Goal: Task Accomplishment & Management: Manage account settings

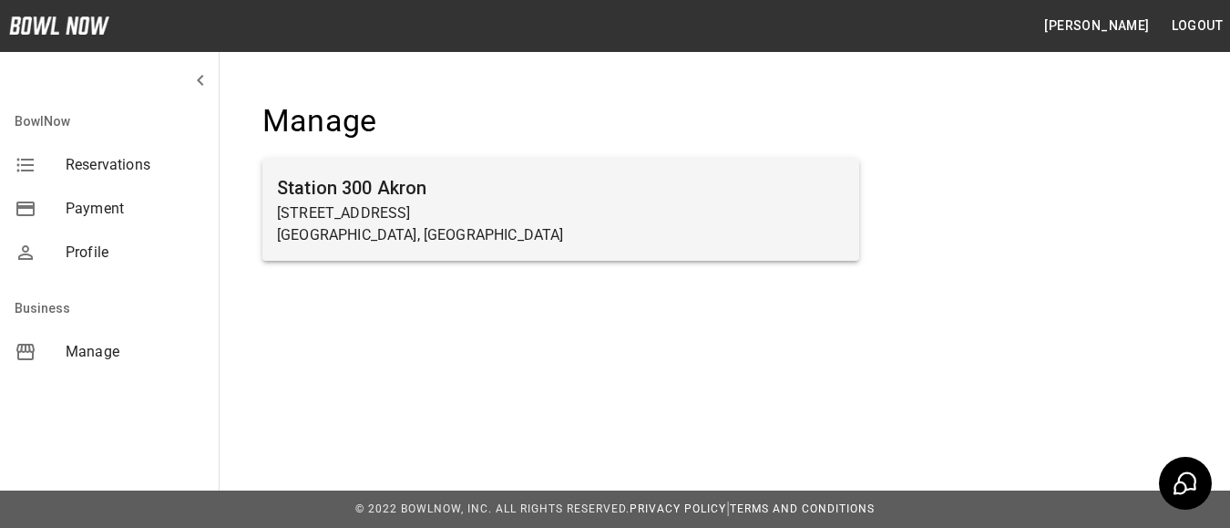
click at [464, 209] on p "[STREET_ADDRESS]" at bounding box center [561, 213] width 568 height 22
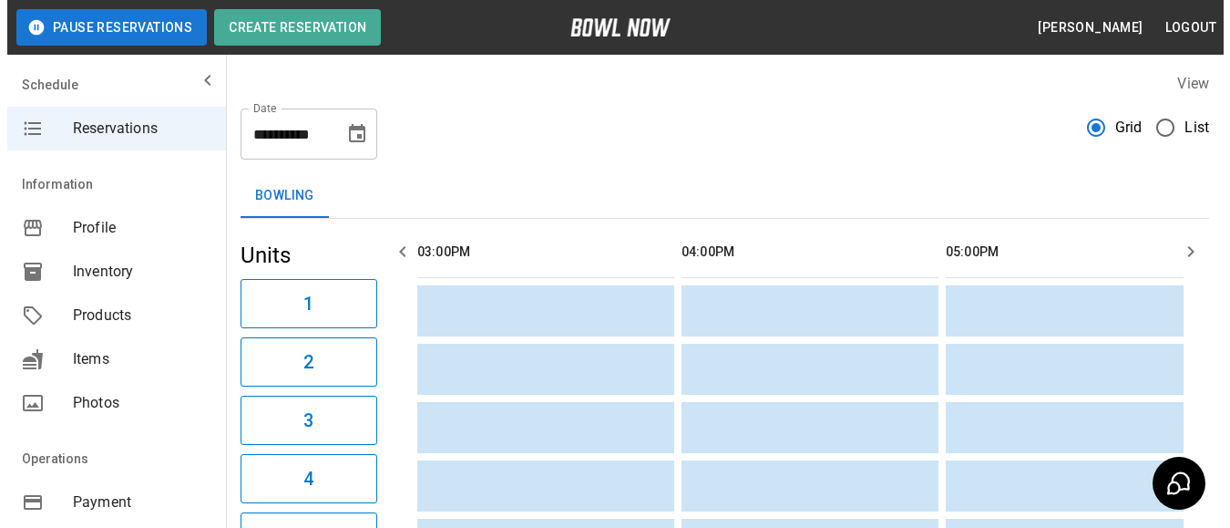
scroll to position [0, 793]
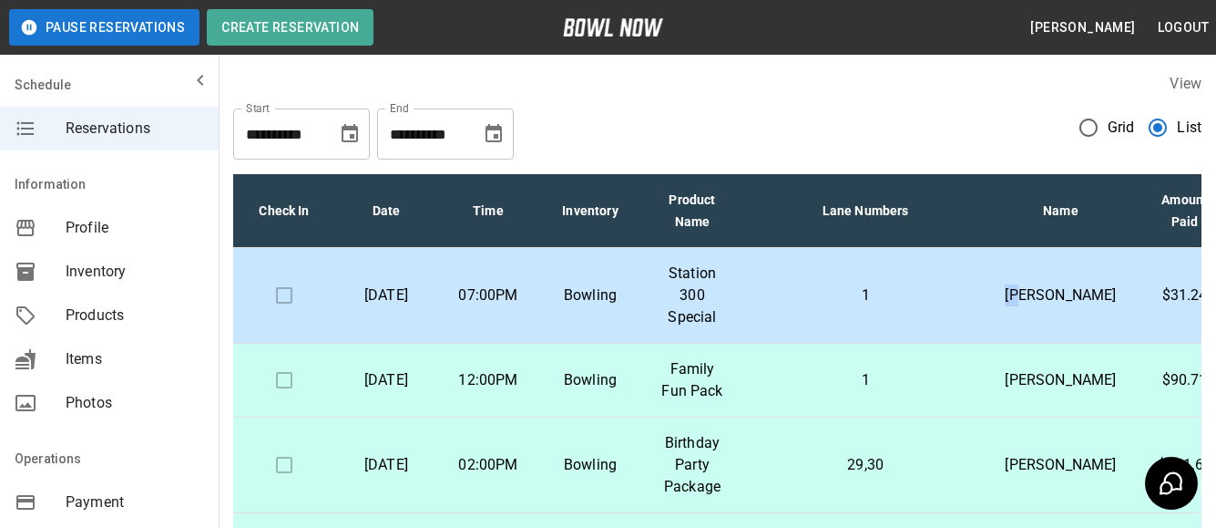
drag, startPoint x: 1057, startPoint y: 291, endPoint x: 916, endPoint y: 298, distance: 141.4
click at [916, 298] on tr "[DATE] 07:00PM [GEOGRAPHIC_DATA] 300 Special 1 [PERSON_NAME] $31.24 [DATE] 4:58…" at bounding box center [785, 296] width 1105 height 96
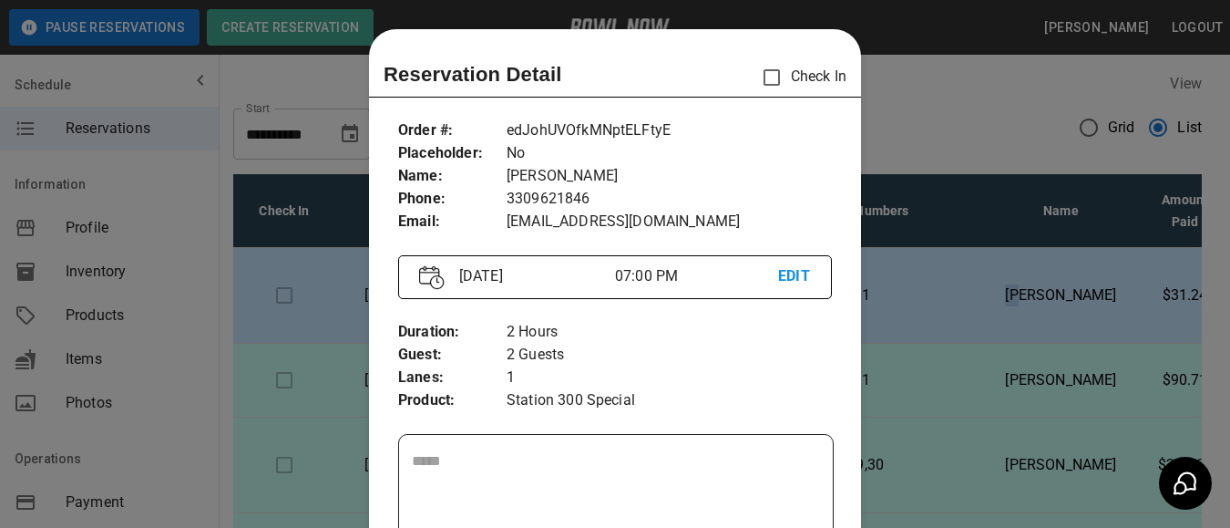
scroll to position [29, 0]
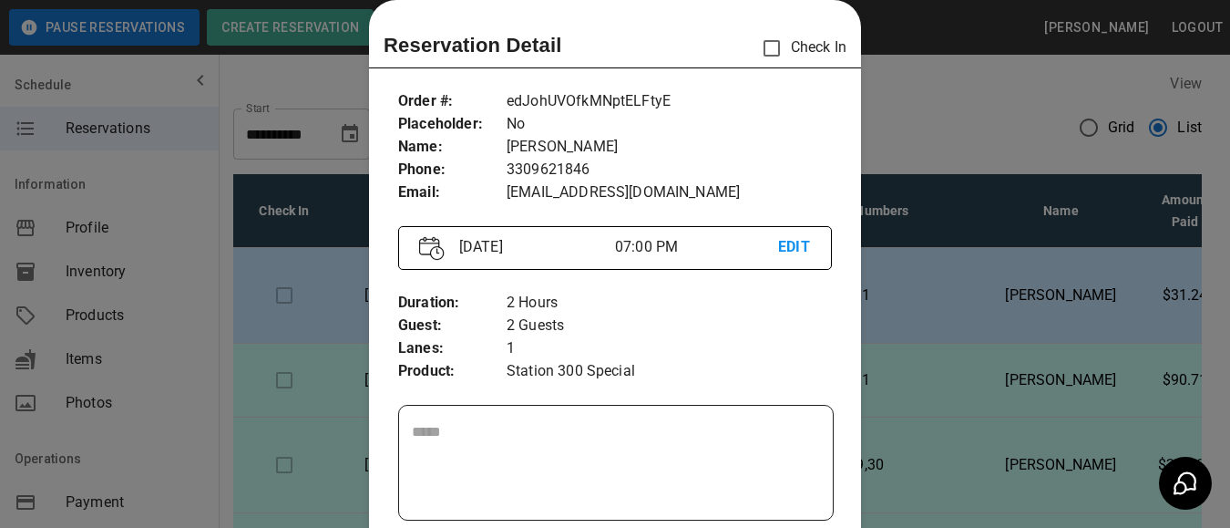
click at [882, 55] on div at bounding box center [615, 264] width 1230 height 528
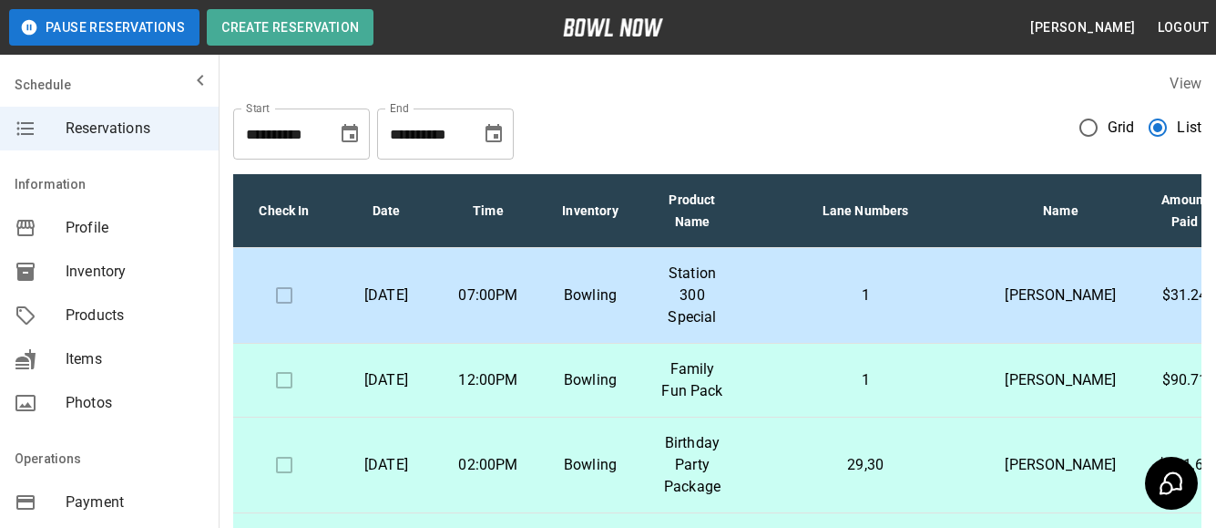
click at [929, 293] on p "1" at bounding box center [865, 295] width 215 height 22
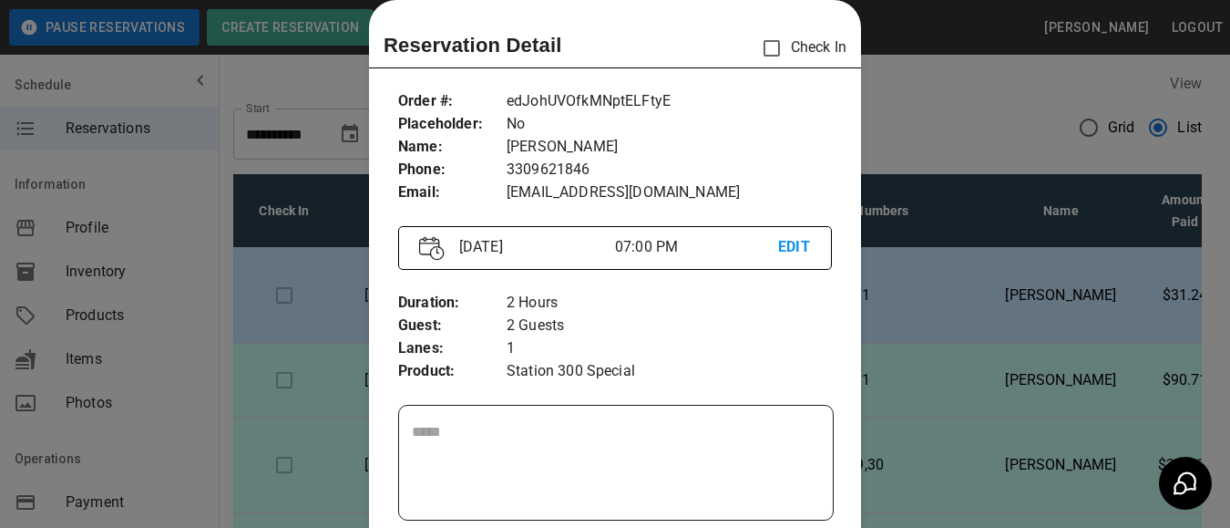
drag, startPoint x: 959, startPoint y: 105, endPoint x: 952, endPoint y: 112, distance: 9.7
click at [960, 105] on div at bounding box center [615, 264] width 1230 height 528
